Goal: Task Accomplishment & Management: Manage account settings

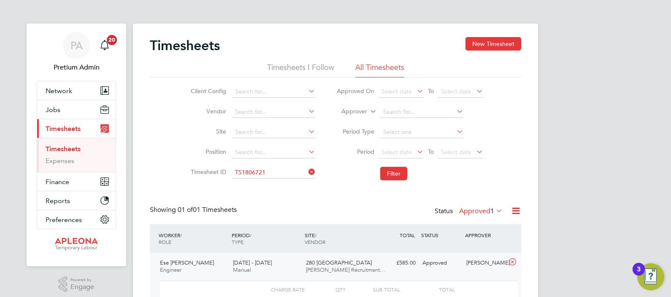
scroll to position [14, 82]
click at [57, 113] on span "Jobs" at bounding box center [53, 110] width 15 height 8
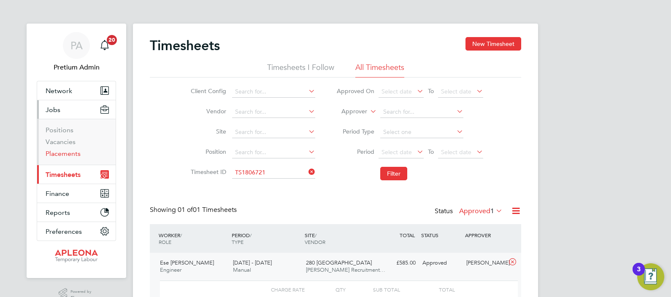
click at [61, 151] on link "Placements" at bounding box center [63, 154] width 35 height 8
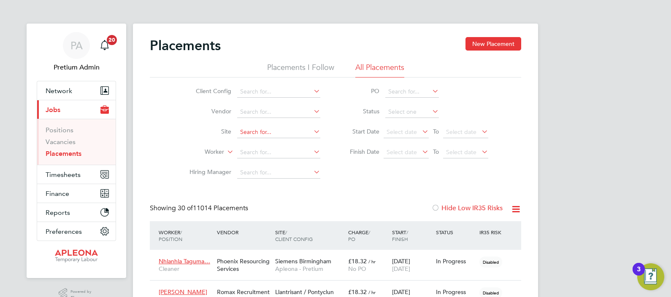
click at [251, 135] on input at bounding box center [278, 133] width 83 height 12
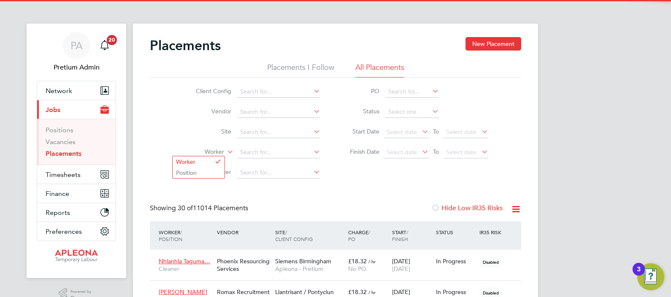
click at [216, 149] on label "Worker" at bounding box center [199, 152] width 49 height 8
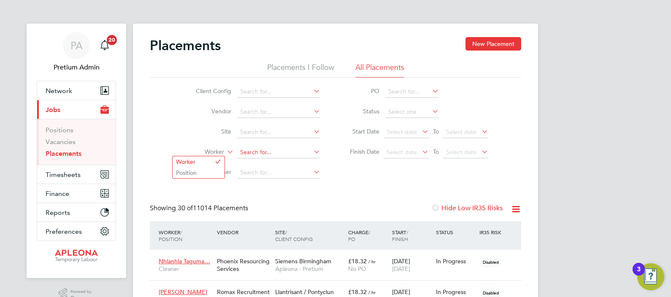
click at [251, 151] on input at bounding box center [278, 153] width 83 height 12
paste input "Oluwabukola"
click at [281, 164] on li "Oluwabukola Kolawole" at bounding box center [279, 163] width 84 height 11
type input "Oluwabukola Kolawole"
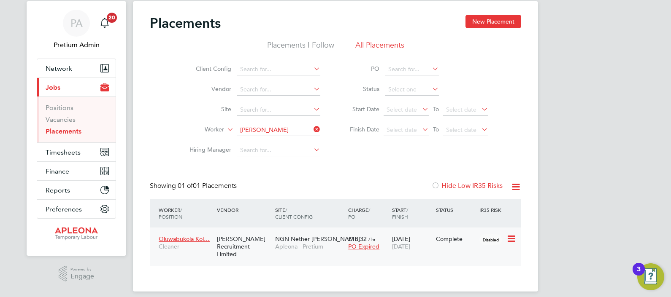
click at [281, 244] on span "Apleona - Pretium" at bounding box center [309, 247] width 69 height 8
click at [312, 131] on icon at bounding box center [312, 130] width 0 height 12
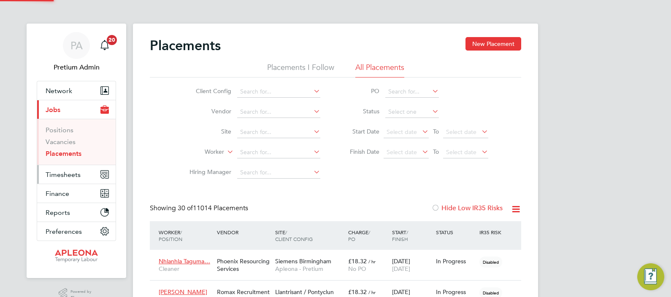
scroll to position [4, 4]
click at [74, 173] on span "Timesheets" at bounding box center [63, 175] width 35 height 8
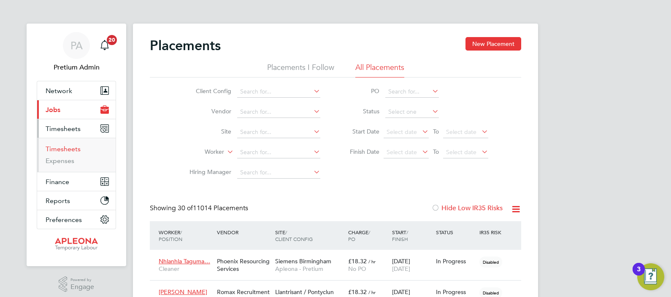
click at [65, 146] on link "Timesheets" at bounding box center [63, 149] width 35 height 8
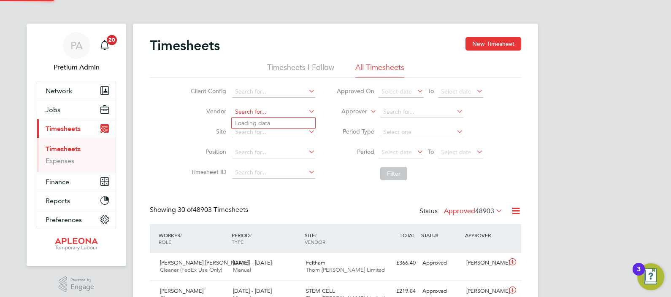
click at [260, 113] on input at bounding box center [273, 112] width 83 height 12
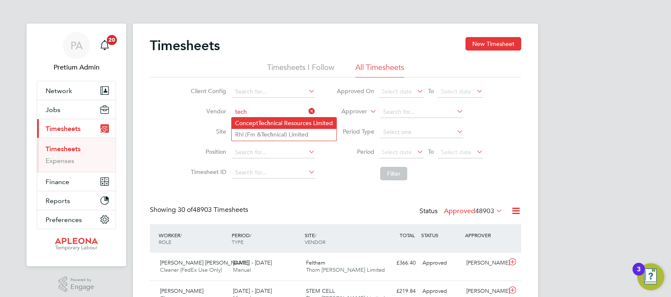
click at [281, 123] on li "Concept Tech nical Resources Limited" at bounding box center [284, 123] width 105 height 11
type input "Concept Technical Resources Limited"
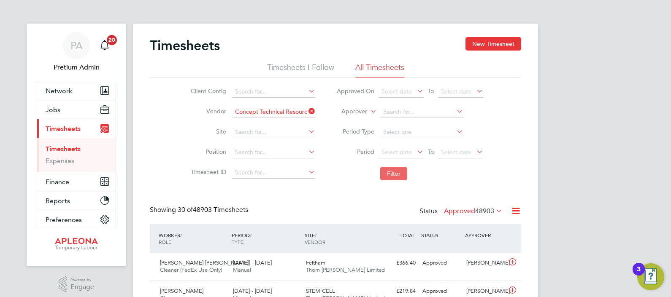
click at [391, 174] on button "Filter" at bounding box center [393, 173] width 27 height 13
click at [518, 213] on icon at bounding box center [515, 211] width 11 height 11
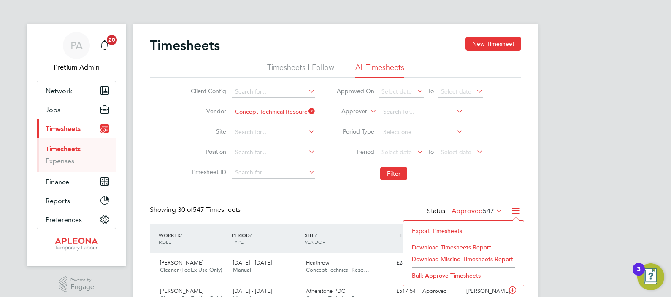
click at [458, 243] on li "Download Timesheets Report" at bounding box center [464, 248] width 112 height 12
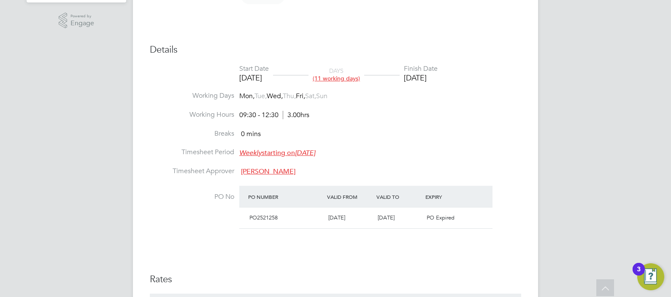
scroll to position [276, 0]
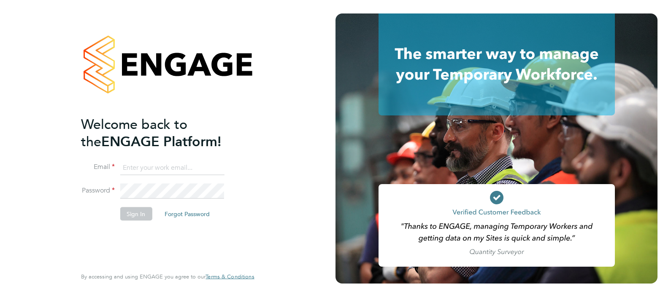
type input "Sasha.apleona@pretiumresourcing.co.uk"
click at [129, 214] on button "Sign In" at bounding box center [136, 213] width 32 height 13
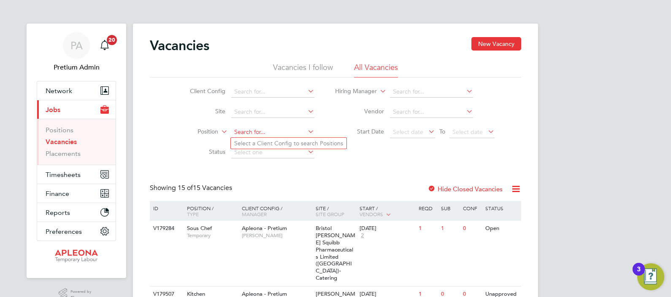
click at [257, 132] on input at bounding box center [272, 133] width 83 height 12
click at [65, 153] on link "Placements" at bounding box center [63, 154] width 35 height 8
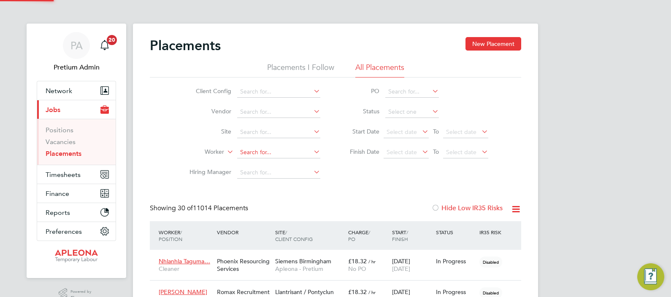
click at [248, 152] on input at bounding box center [278, 153] width 83 height 12
paste input "Whyte"
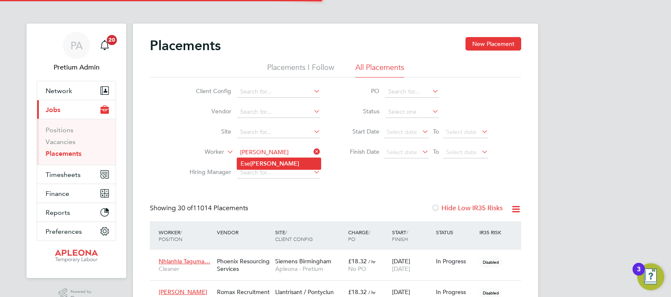
click at [267, 162] on b "Whyte" at bounding box center [274, 163] width 49 height 7
type input "Ese [PERSON_NAME]"
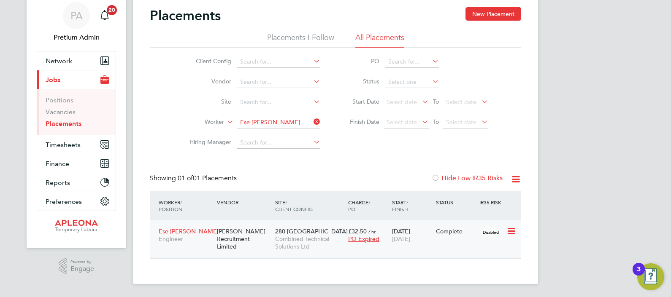
click at [289, 234] on span "280 [GEOGRAPHIC_DATA]" at bounding box center [311, 232] width 73 height 8
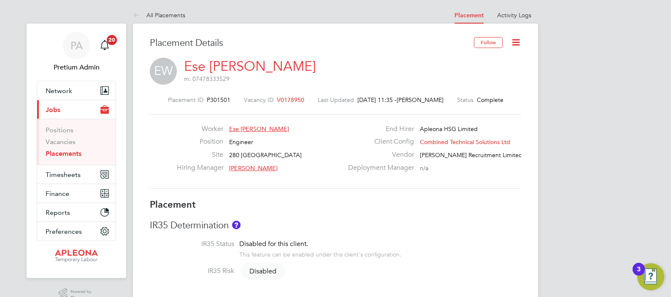
click at [519, 43] on icon at bounding box center [515, 42] width 11 height 11
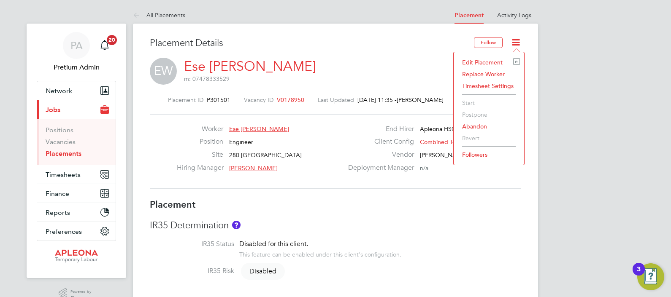
click at [489, 61] on li "Edit Placement e" at bounding box center [489, 63] width 62 height 12
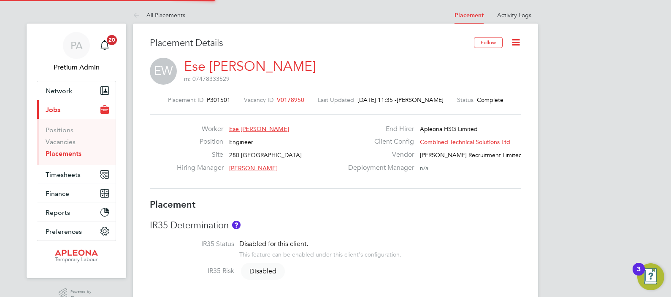
type input "[PERSON_NAME]"
type input "[DATE]"
type input "07:00"
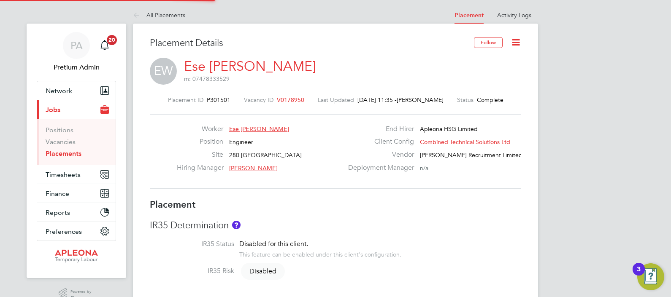
type input "19:00"
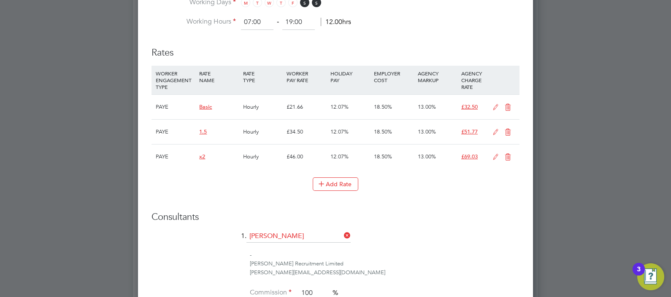
click at [494, 105] on icon at bounding box center [495, 107] width 11 height 7
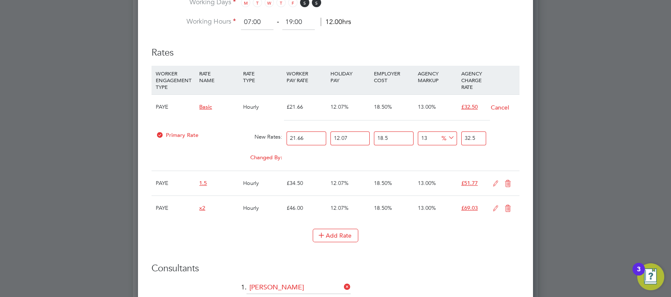
drag, startPoint x: 308, startPoint y: 137, endPoint x: 231, endPoint y: 148, distance: 77.6
click at [231, 148] on div "PAYE Basic Hourly £21.66 12.07% 18.50% 13.00% £32.50 Cancel Primary Rate New Ra…" at bounding box center [335, 132] width 368 height 76
type input "3"
type input "4.502020005"
type input "36"
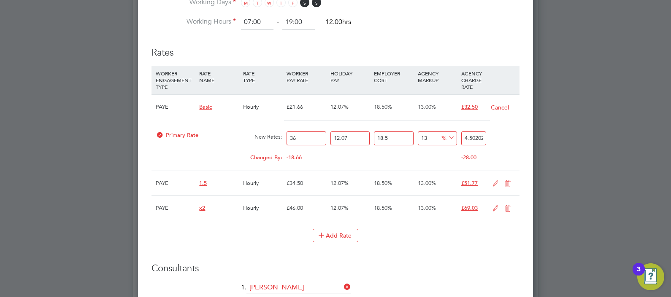
type input "54.02424006"
type input "36"
drag, startPoint x: 295, startPoint y: 140, endPoint x: 256, endPoint y: 152, distance: 40.7
click at [256, 152] on div "PAYE Basic Hourly £21.66 12.07% 18.50% 13.00% £32.50 Cancel Primary Rate New Ra…" at bounding box center [335, 132] width 368 height 76
type input "0"
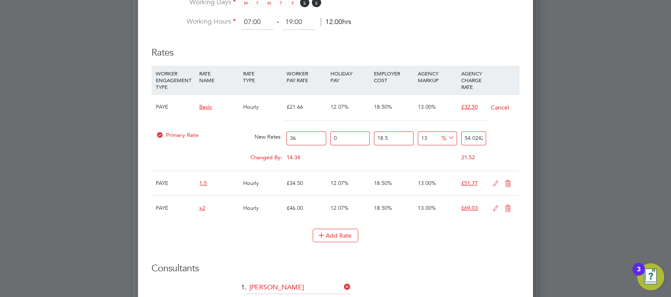
type input "48.2058"
drag, startPoint x: 396, startPoint y: 132, endPoint x: 314, endPoint y: 137, distance: 82.0
click at [314, 137] on div "Primary Rate New Rates: 36 0 n/a 18.5 n/a 13 5.5458 % 48.2058" at bounding box center [335, 138] width 368 height 22
type input "0"
type input "40.68"
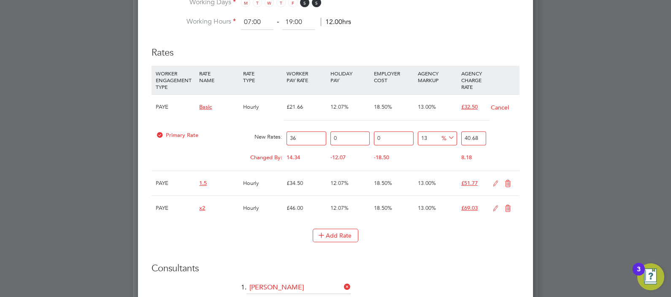
click at [516, 140] on div "Primary Rate New Rates: 36 0 n/a 0 n/a 13 4.68 % 40.68" at bounding box center [335, 138] width 368 height 22
